Goal: Information Seeking & Learning: Learn about a topic

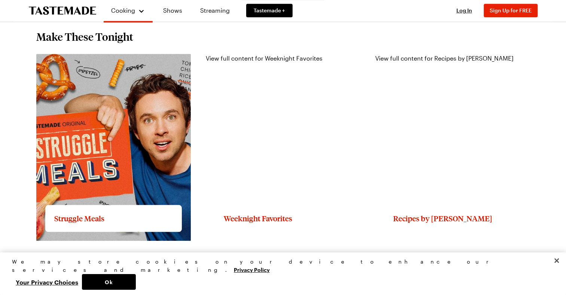
scroll to position [673, 0]
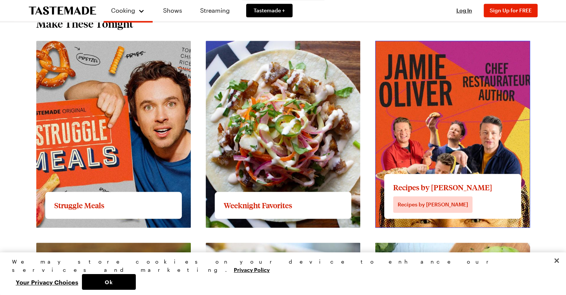
click at [443, 49] on link "View full content for Recipes by [PERSON_NAME]" at bounding box center [444, 45] width 138 height 7
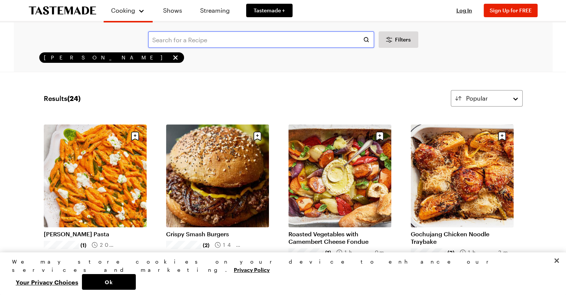
click at [178, 39] on input "text" at bounding box center [261, 39] width 226 height 16
type input "stuffed chicken thighs"
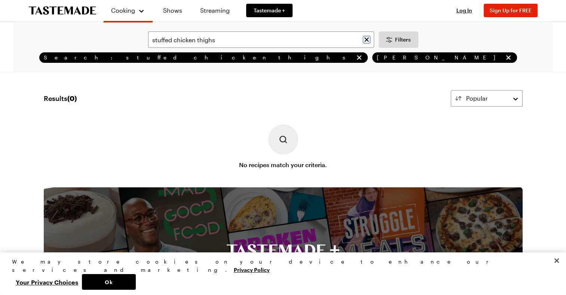
click at [365, 40] on icon "Clear search" at bounding box center [366, 39] width 4 height 4
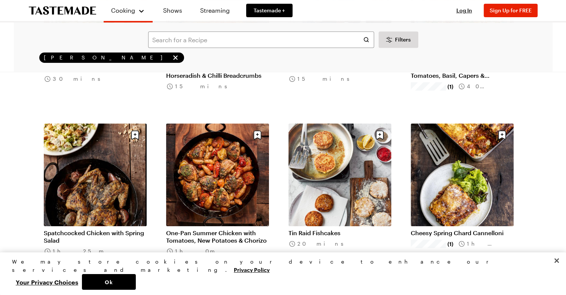
scroll to position [337, 0]
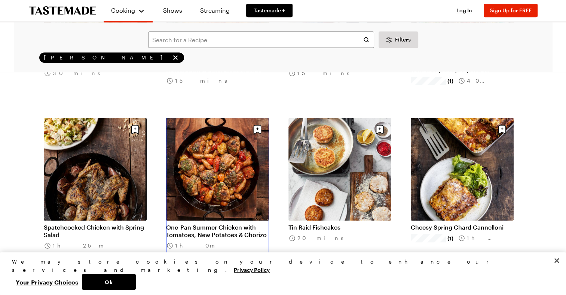
click at [208, 228] on link "One-Pan Summer Chicken with Tomatoes, New Potatoes & Chorizo" at bounding box center [217, 231] width 103 height 15
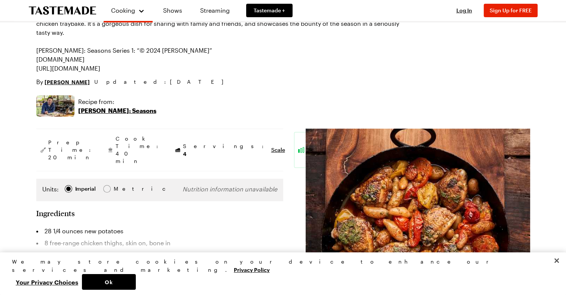
scroll to position [85, 0]
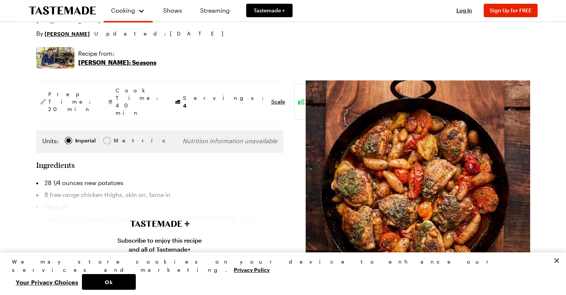
scroll to position [159, 0]
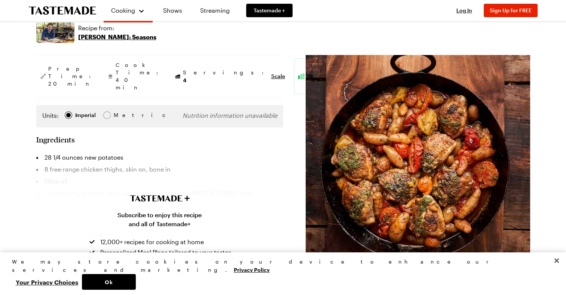
click at [74, 158] on div "Subscribe to enjoy this recipe and all of Tastemade+ 12,000+ recipes for cookin…" at bounding box center [160, 239] width 566 height 162
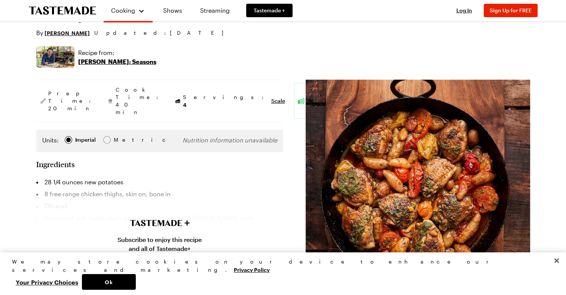
scroll to position [122, 0]
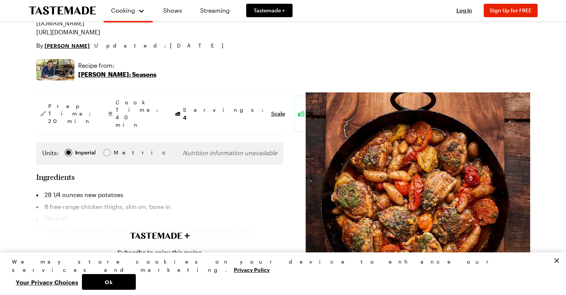
click at [114, 74] on p "[PERSON_NAME]: Seasons" at bounding box center [117, 74] width 78 height 9
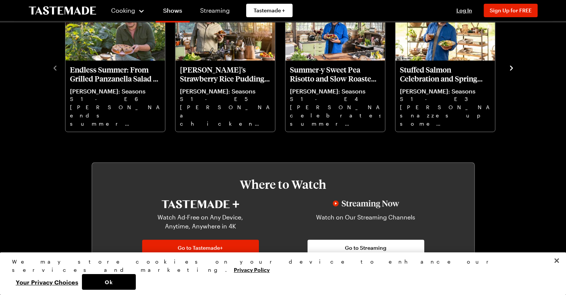
scroll to position [299, 0]
